Goal: Information Seeking & Learning: Understand process/instructions

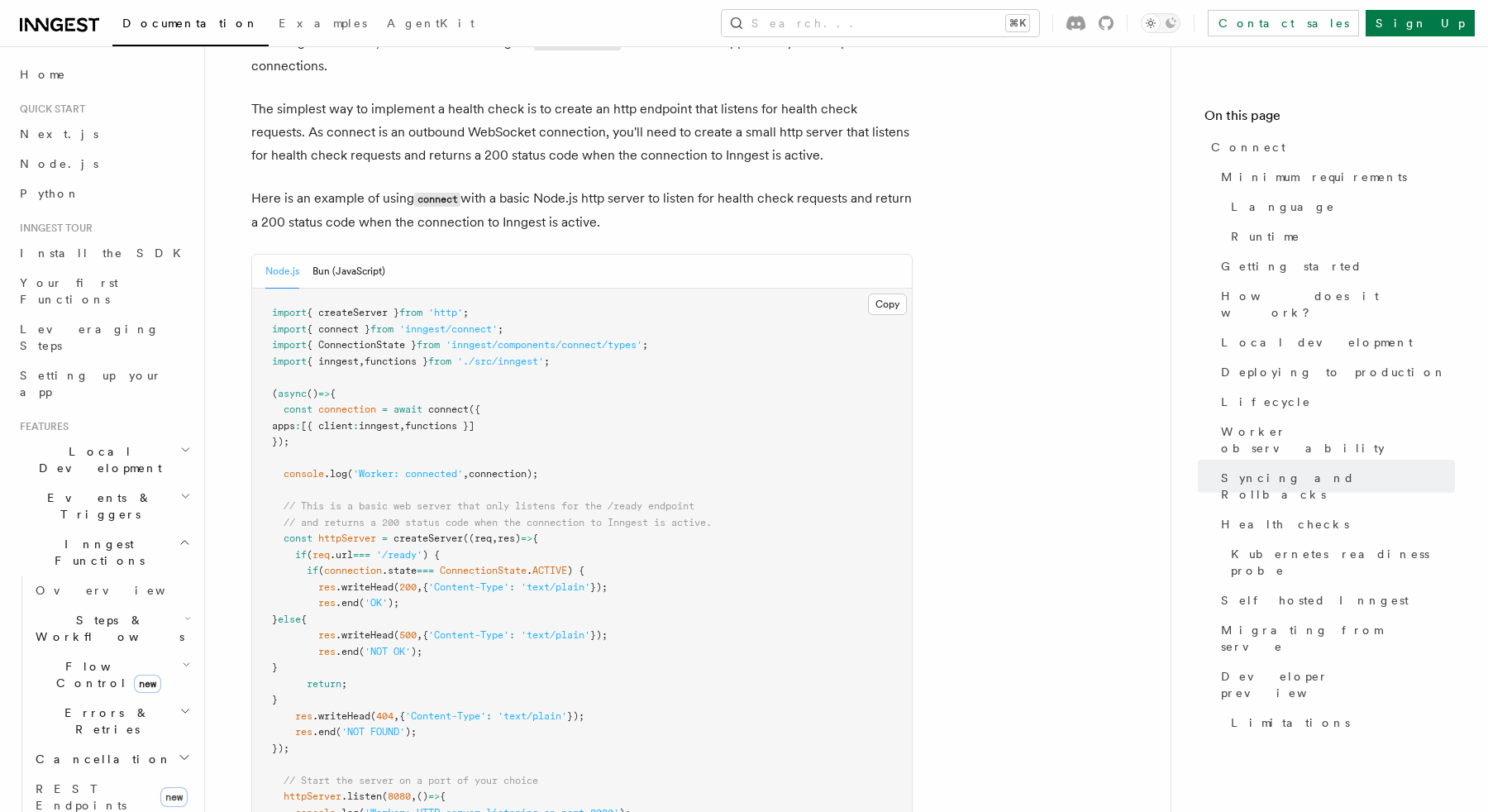
scroll to position [6963, 0]
click at [342, 258] on button "Bun (JavaScript)" at bounding box center [349, 275] width 73 height 34
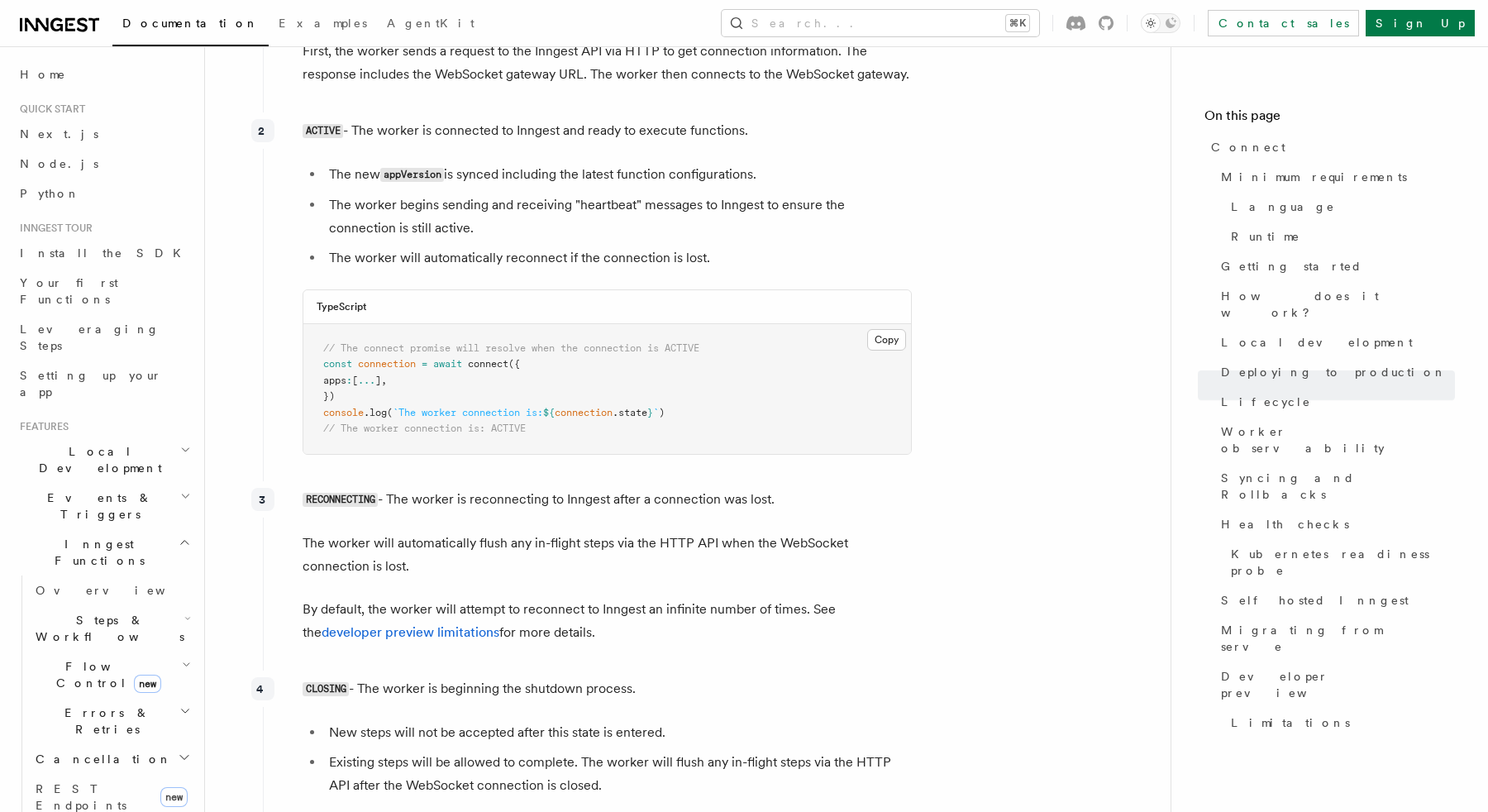
scroll to position [4139, 0]
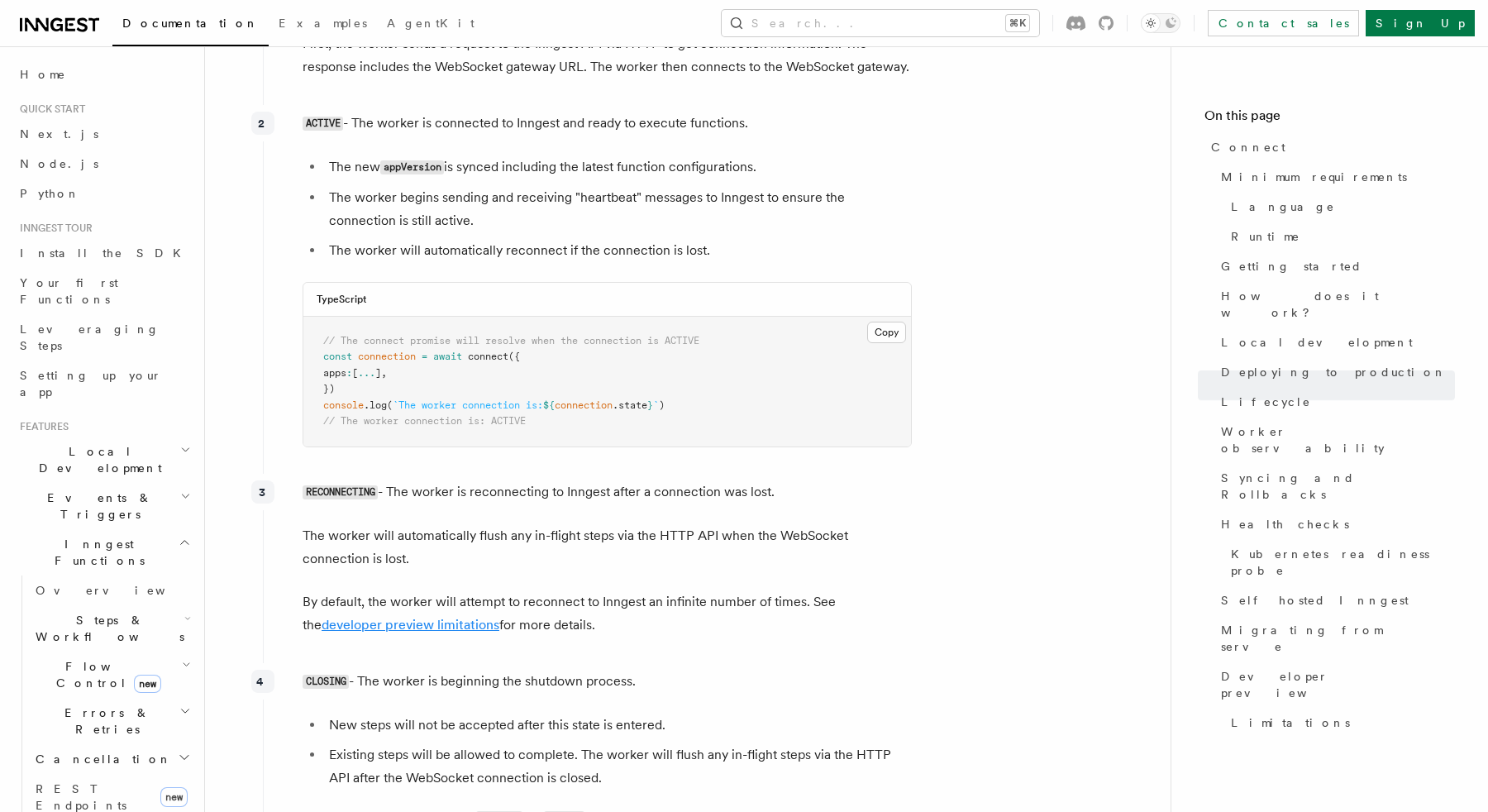
click at [449, 617] on link "developer preview limitations" at bounding box center [410, 625] width 178 height 16
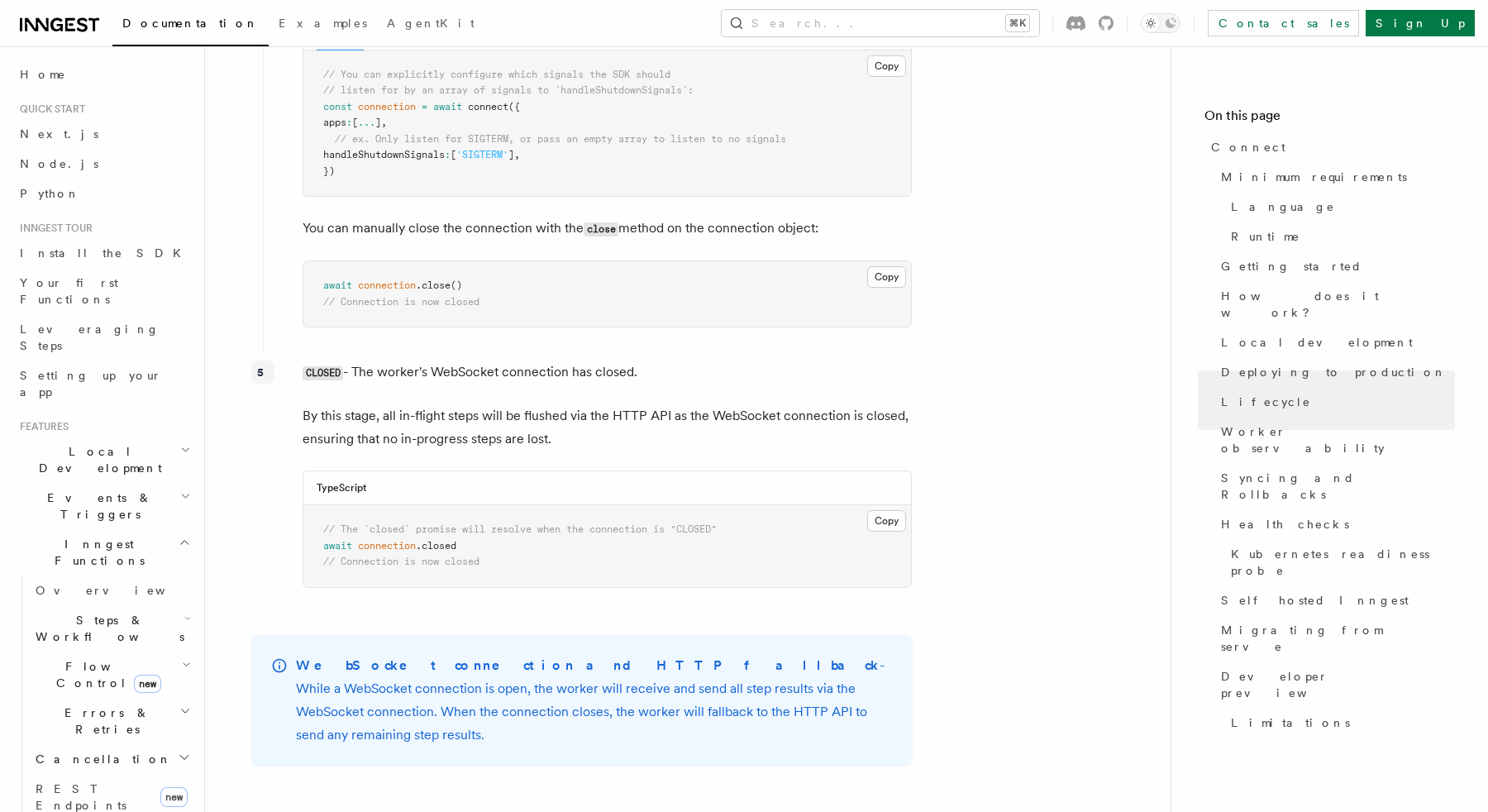
scroll to position [5001, 0]
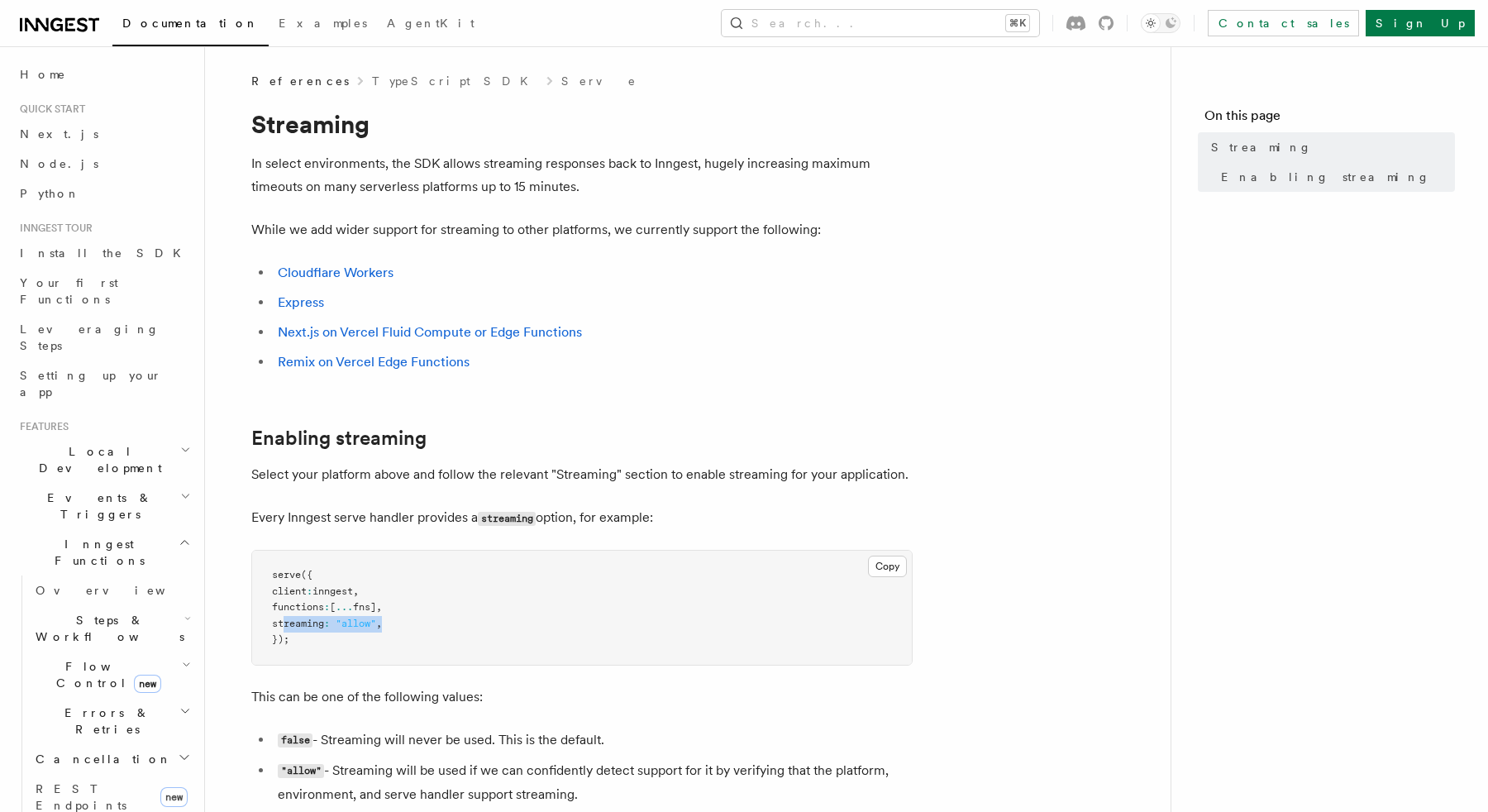
drag, startPoint x: 284, startPoint y: 626, endPoint x: 397, endPoint y: 628, distance: 113.0
click at [398, 627] on pre "serve ({ client : inngest , functions : [ ... fns] , streaming : "allow" , });" at bounding box center [582, 607] width 659 height 114
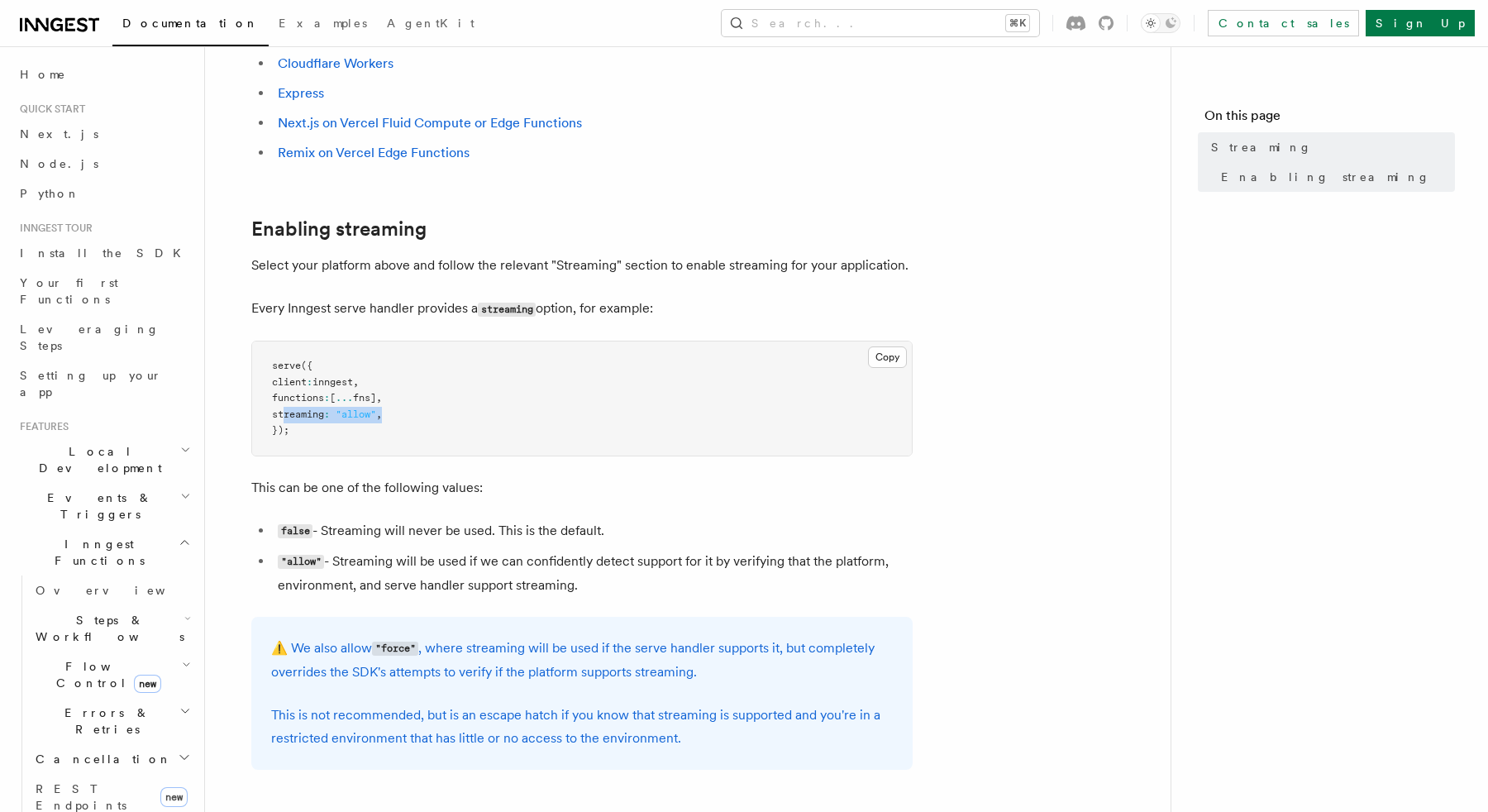
scroll to position [210, 0]
copy span "streaming : "allow" ,"
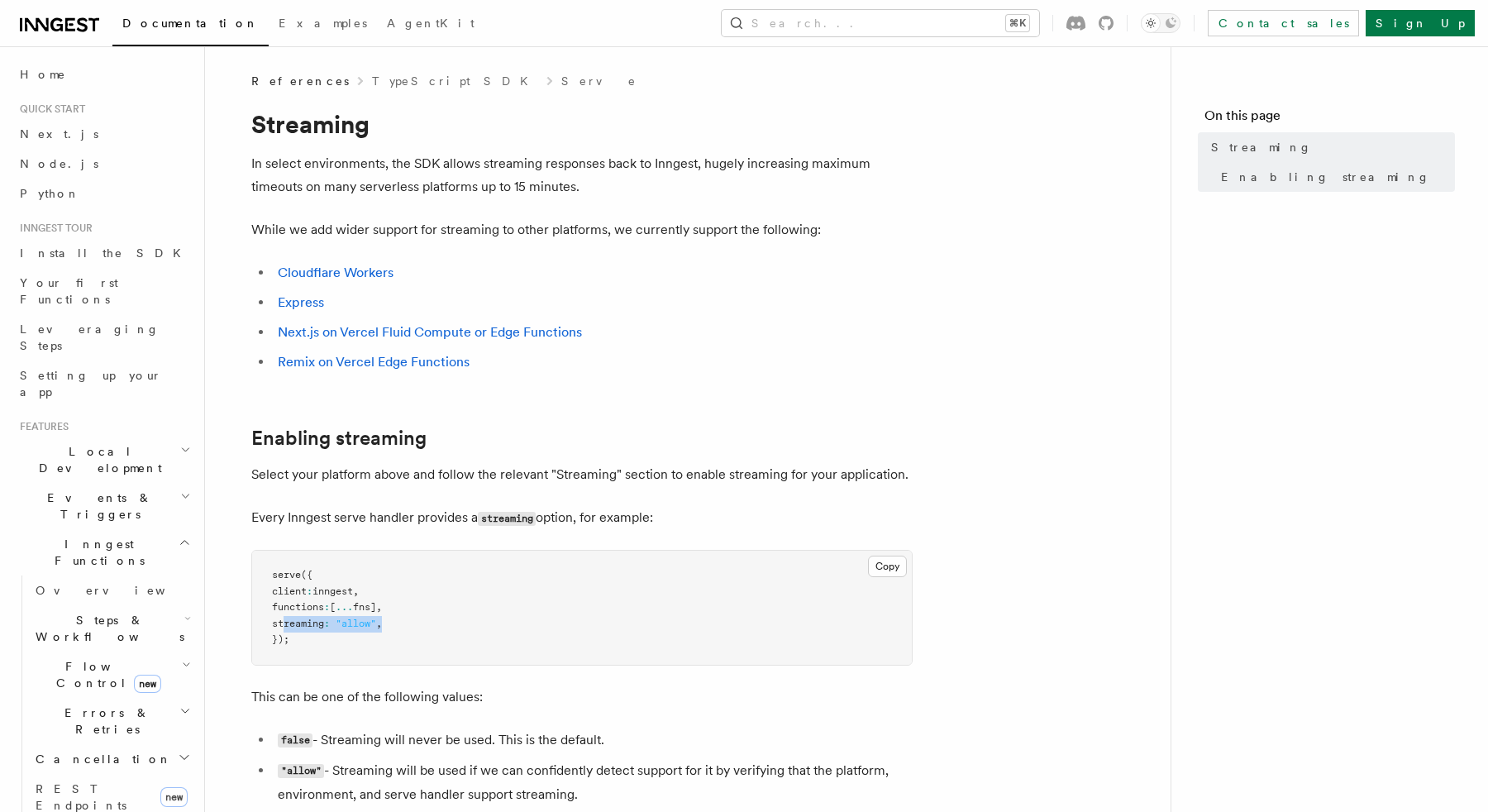
scroll to position [6, 0]
